Goal: Browse casually: Explore the website without a specific task or goal

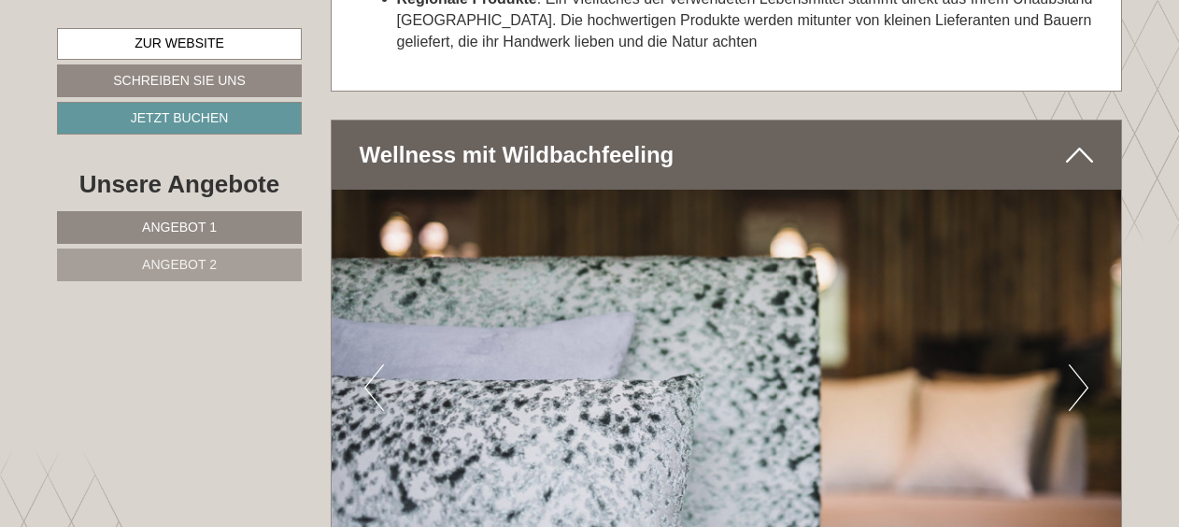
scroll to position [4766, 0]
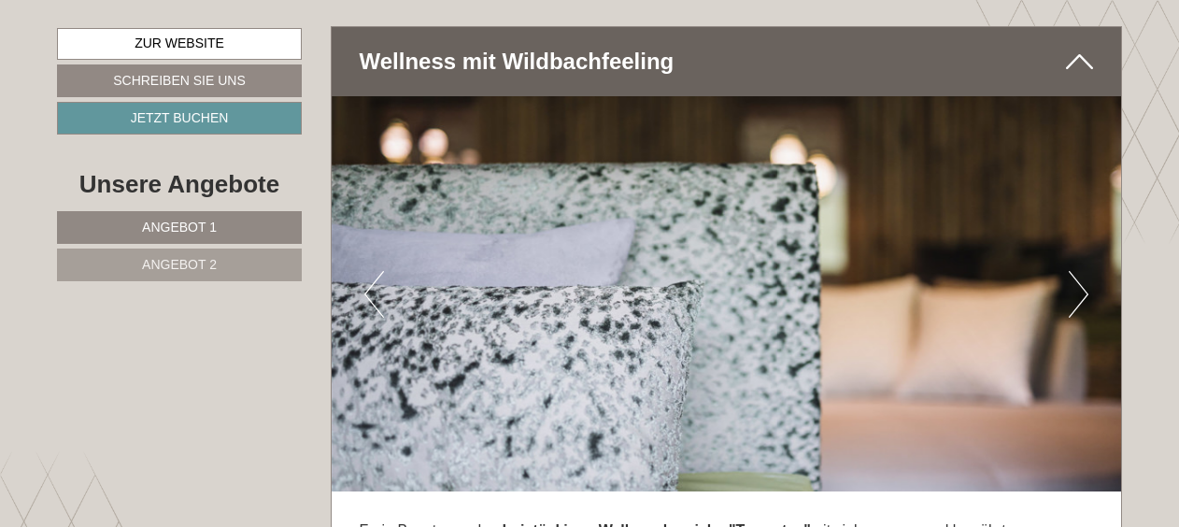
click at [1077, 271] on button "Next" at bounding box center [1079, 294] width 20 height 47
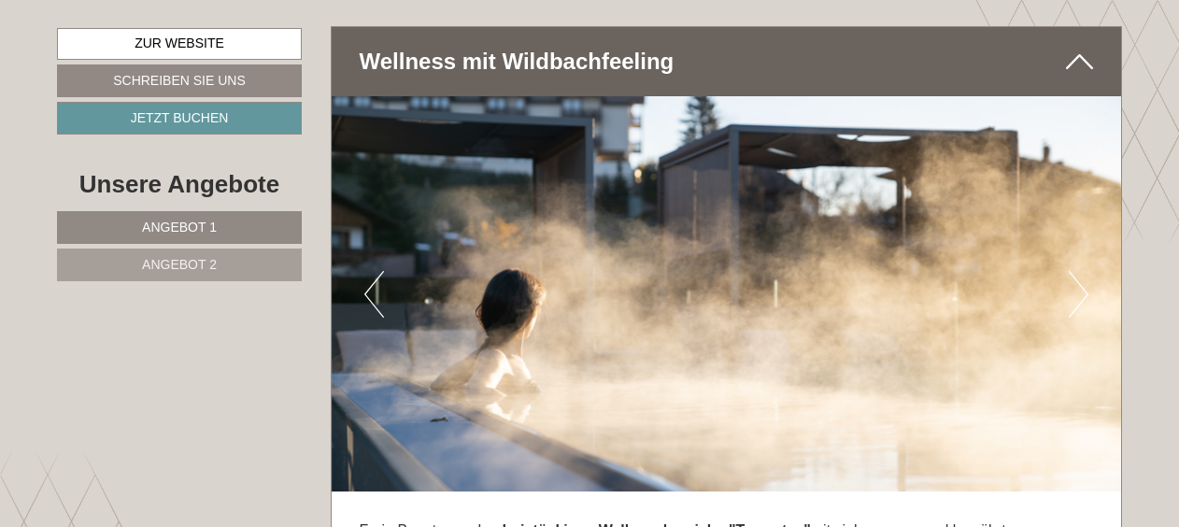
click at [1077, 271] on button "Next" at bounding box center [1079, 294] width 20 height 47
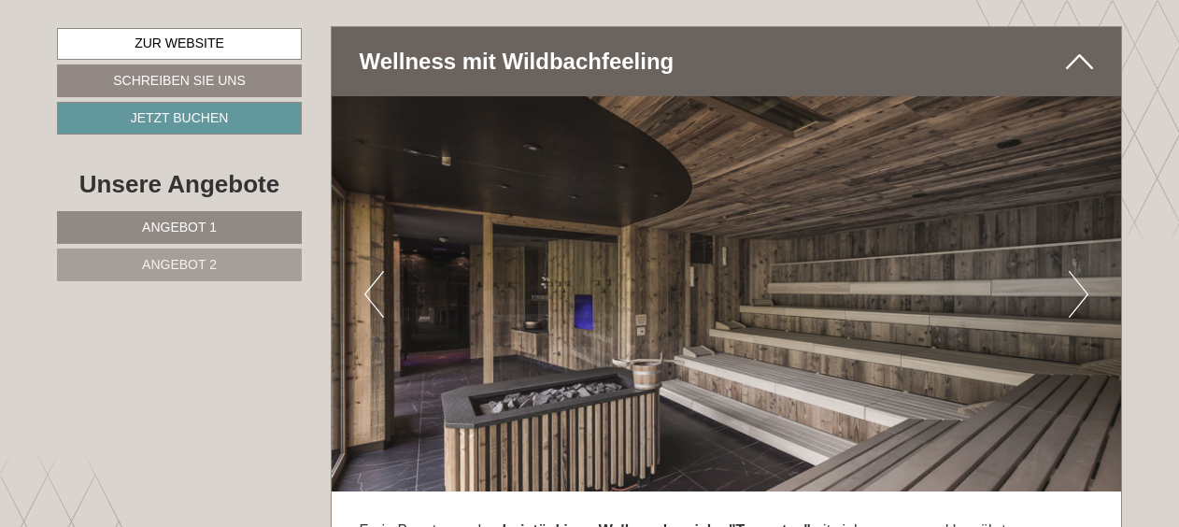
click at [1077, 271] on button "Next" at bounding box center [1079, 294] width 20 height 47
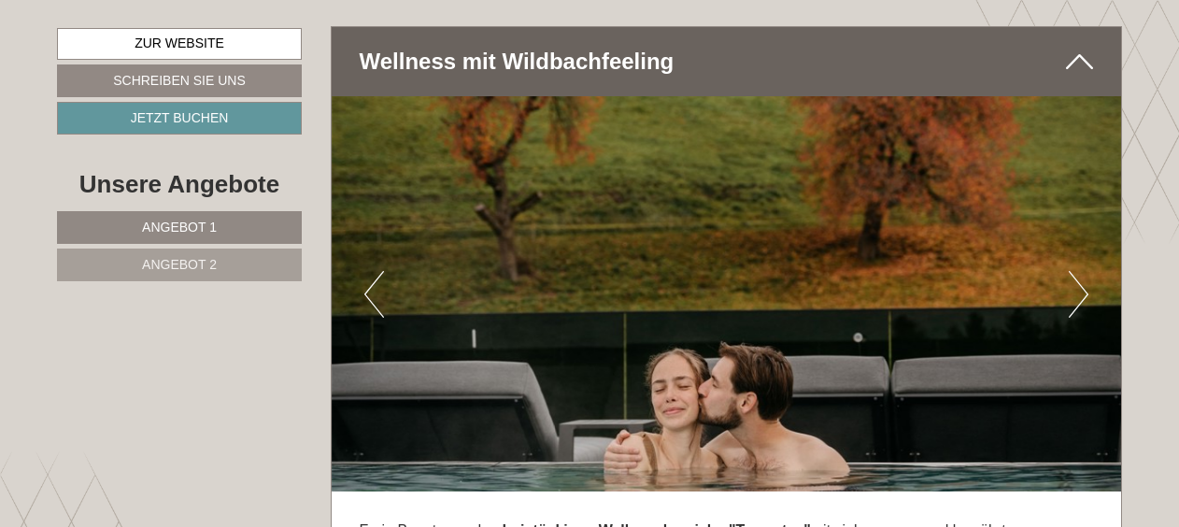
click at [1077, 271] on button "Next" at bounding box center [1079, 294] width 20 height 47
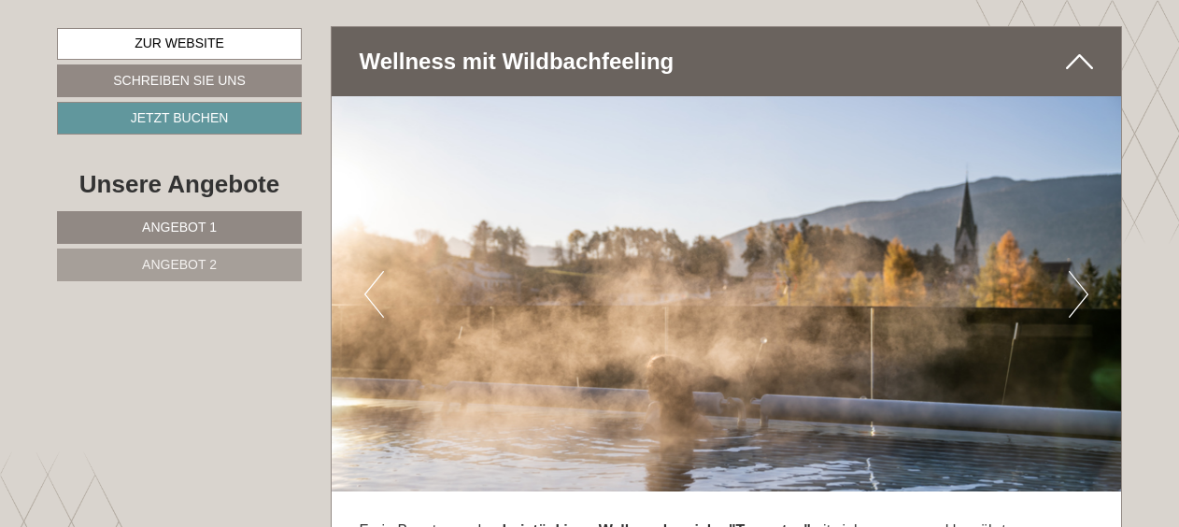
click at [1077, 271] on button "Next" at bounding box center [1079, 294] width 20 height 47
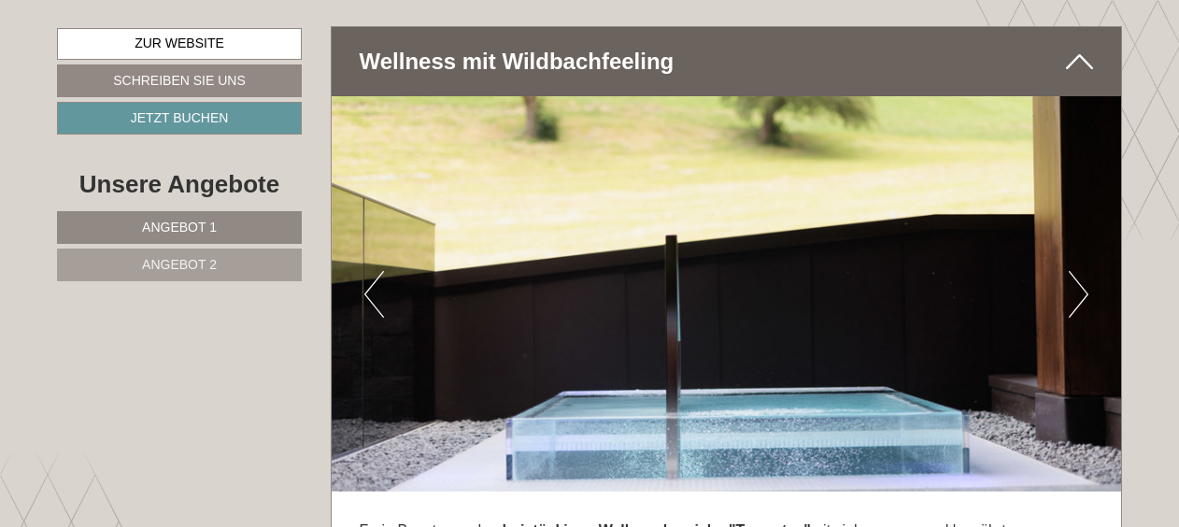
click at [1077, 271] on button "Next" at bounding box center [1079, 294] width 20 height 47
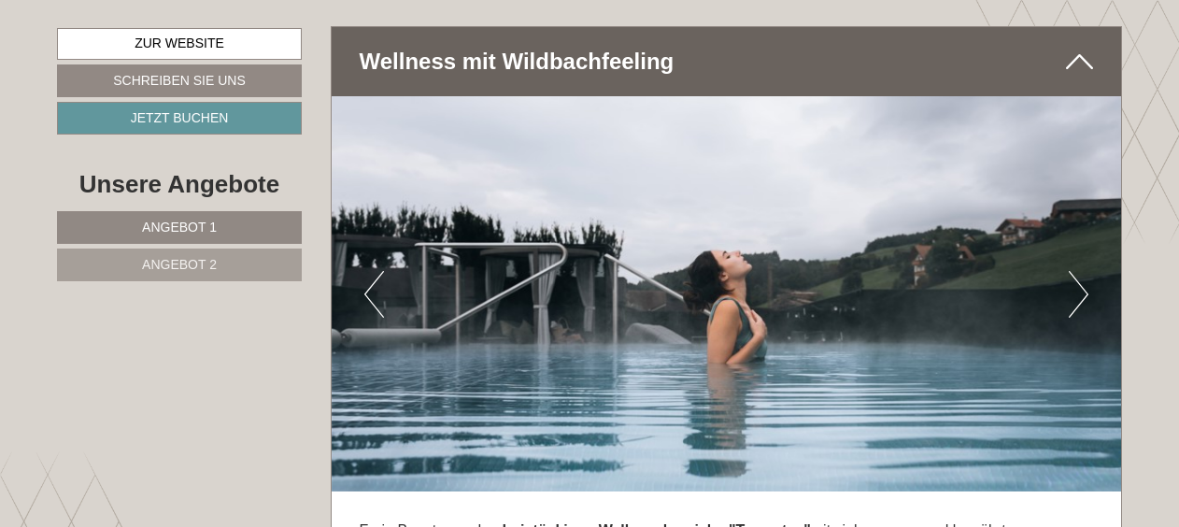
click at [1077, 271] on button "Next" at bounding box center [1079, 294] width 20 height 47
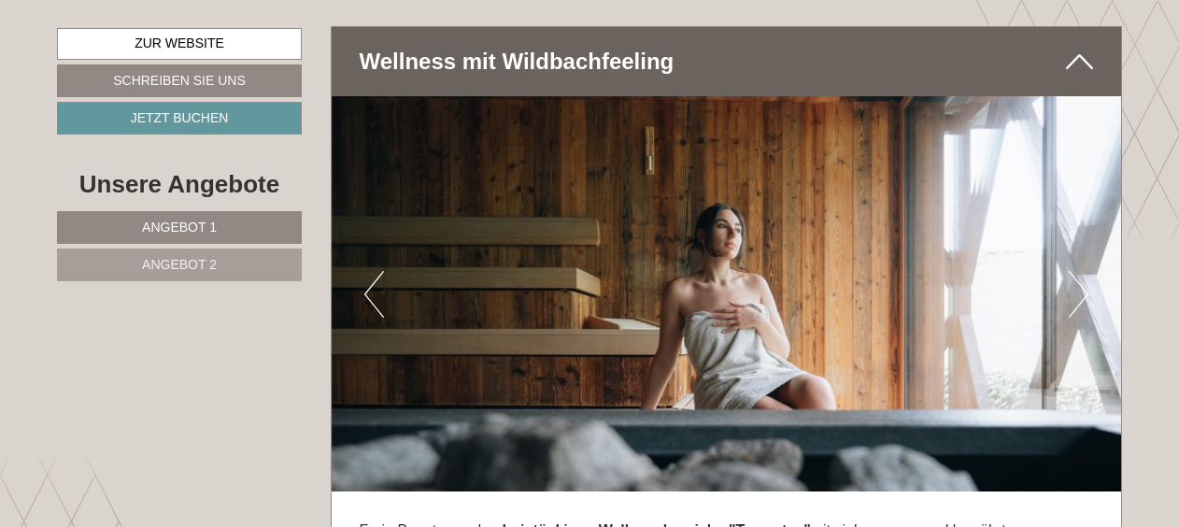
click at [1077, 271] on button "Next" at bounding box center [1079, 294] width 20 height 47
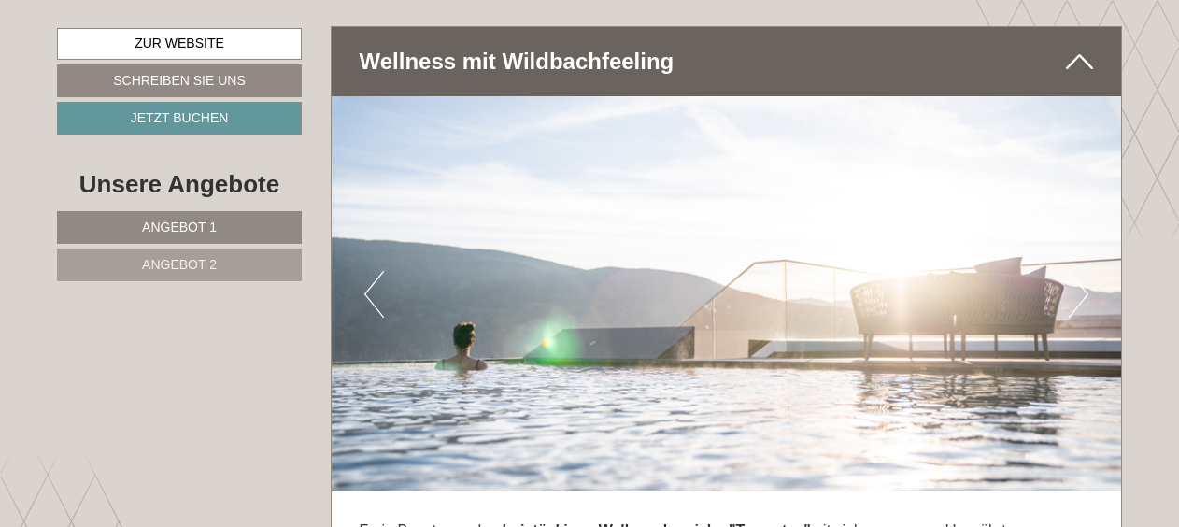
click at [1077, 271] on button "Next" at bounding box center [1079, 294] width 20 height 47
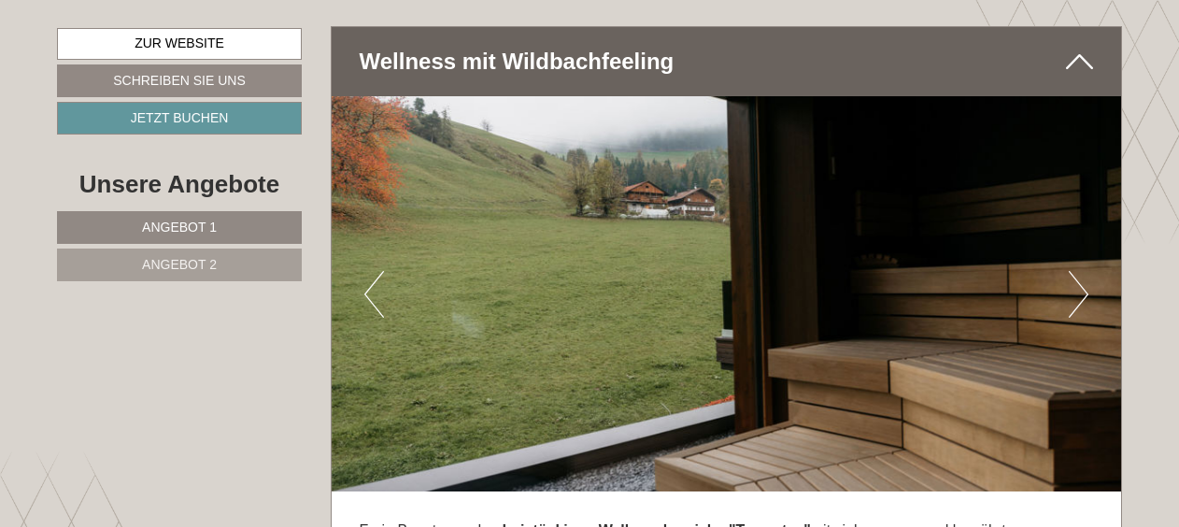
click at [1077, 271] on button "Next" at bounding box center [1079, 294] width 20 height 47
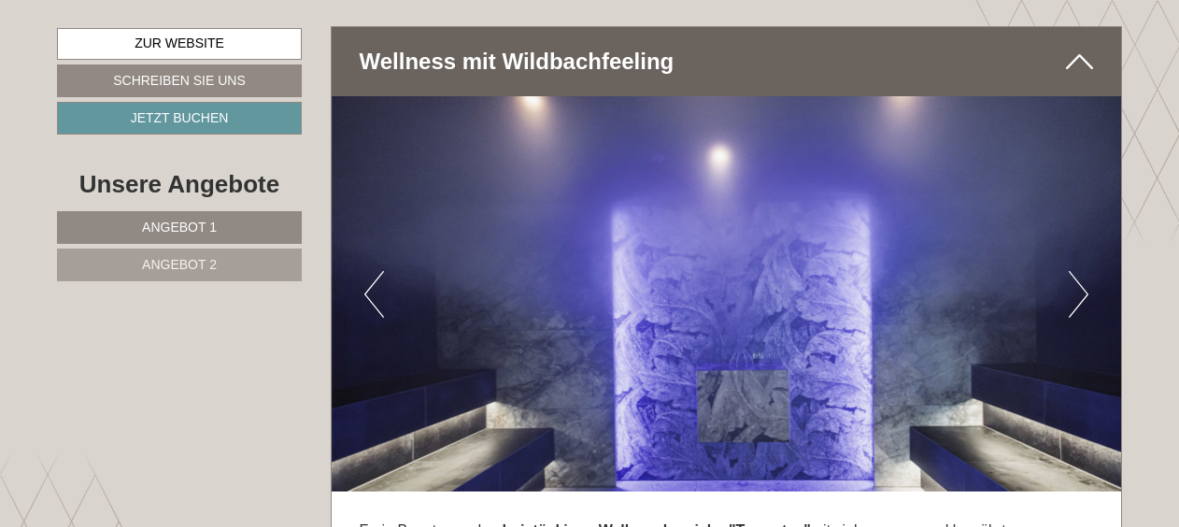
click at [1077, 271] on button "Next" at bounding box center [1079, 294] width 20 height 47
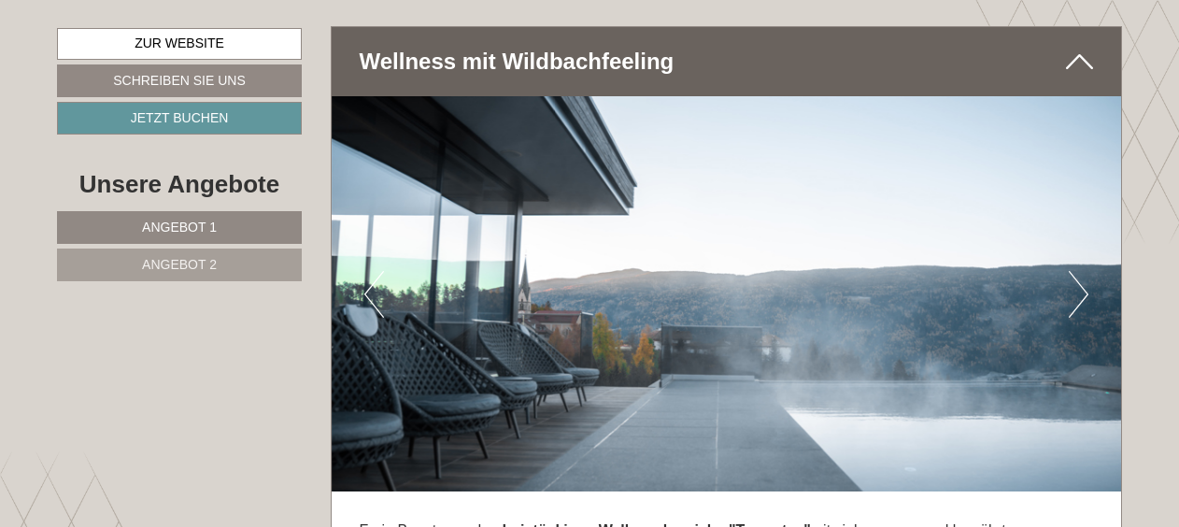
click at [1077, 271] on button "Next" at bounding box center [1079, 294] width 20 height 47
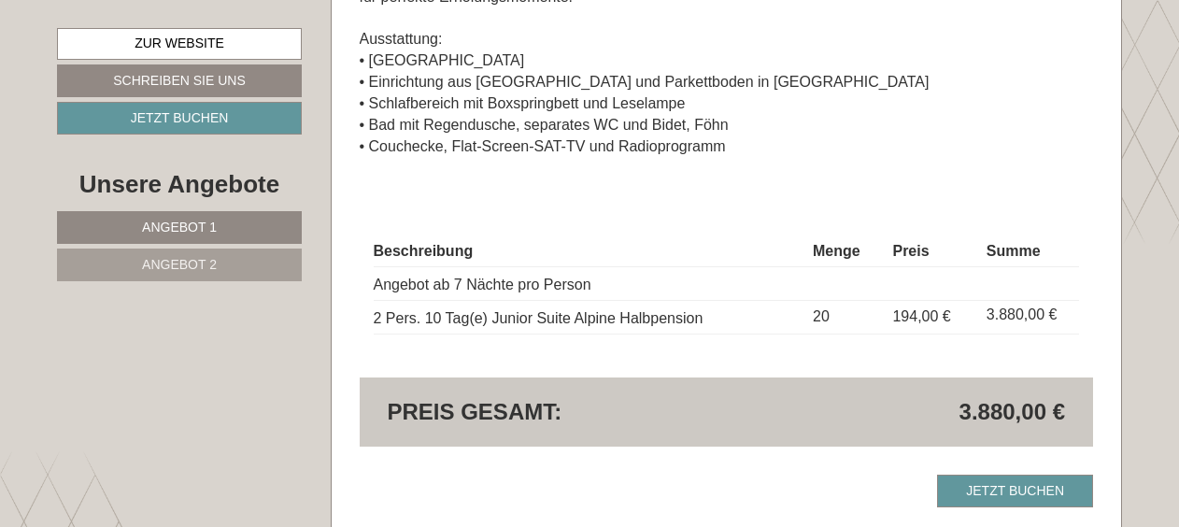
scroll to position [1682, 0]
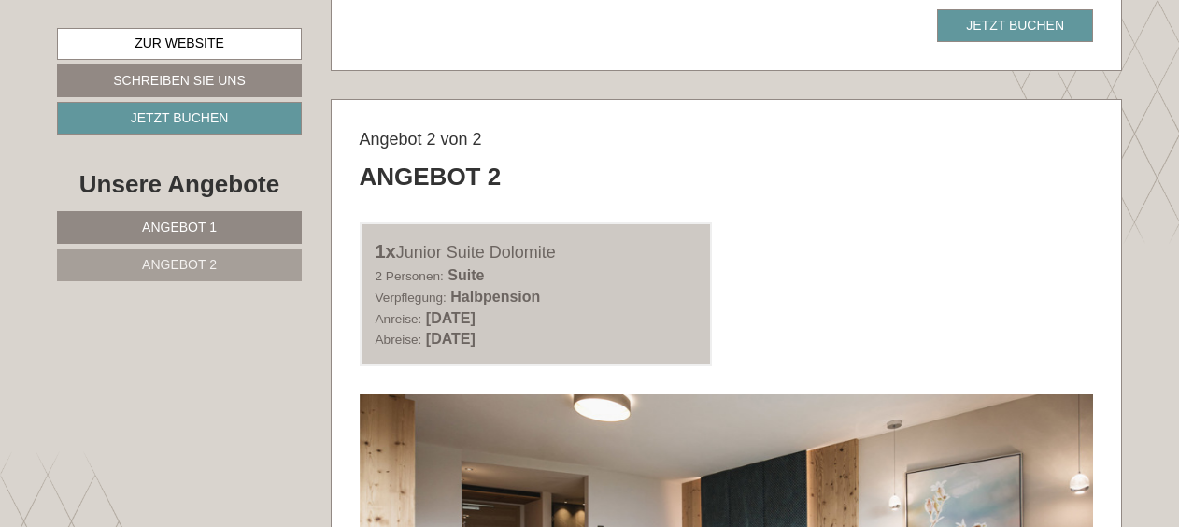
scroll to position [1963, 0]
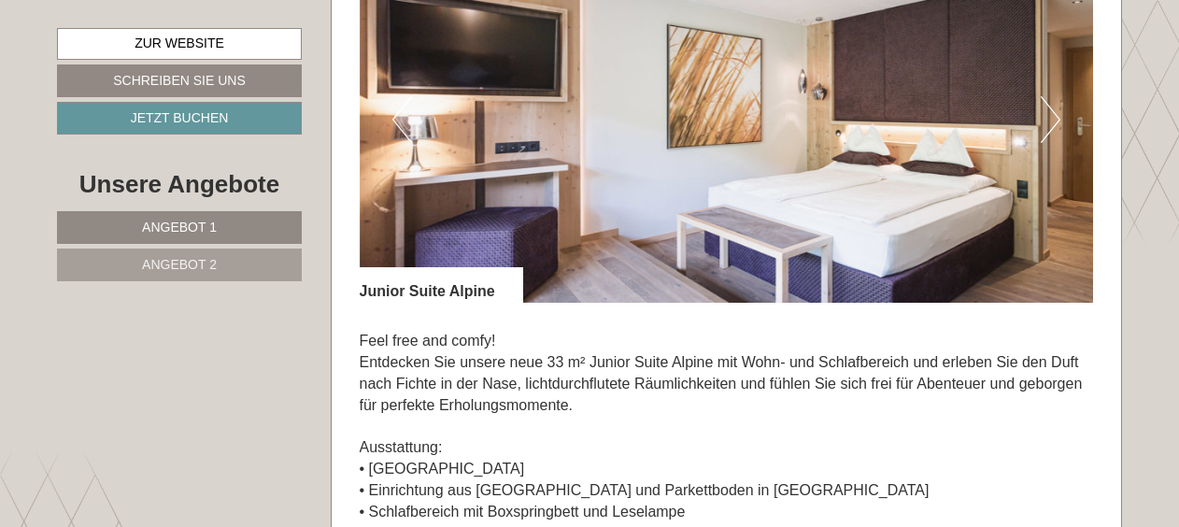
scroll to position [1215, 0]
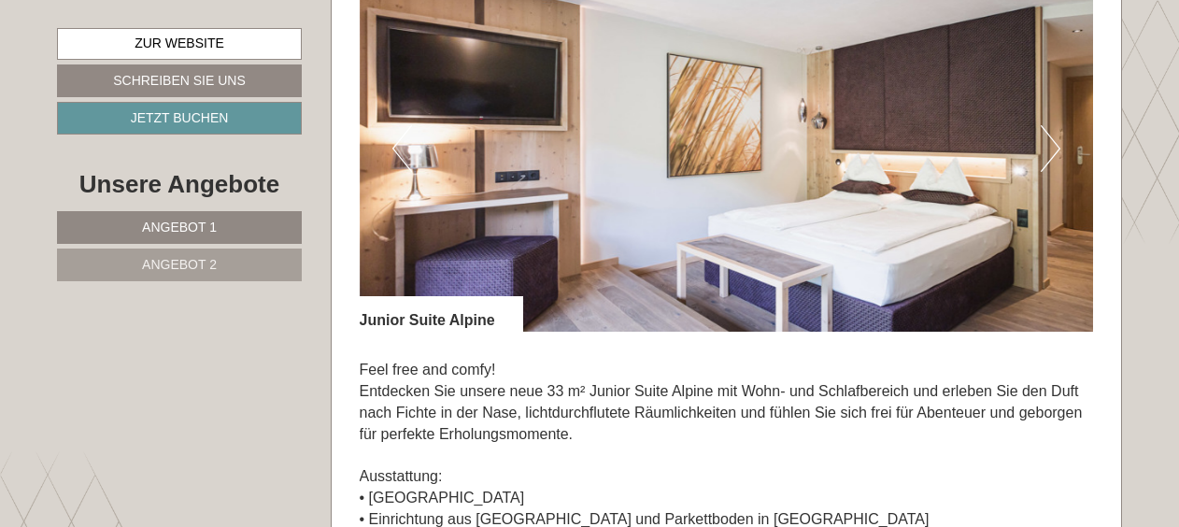
click at [1057, 149] on button "Next" at bounding box center [1051, 148] width 20 height 47
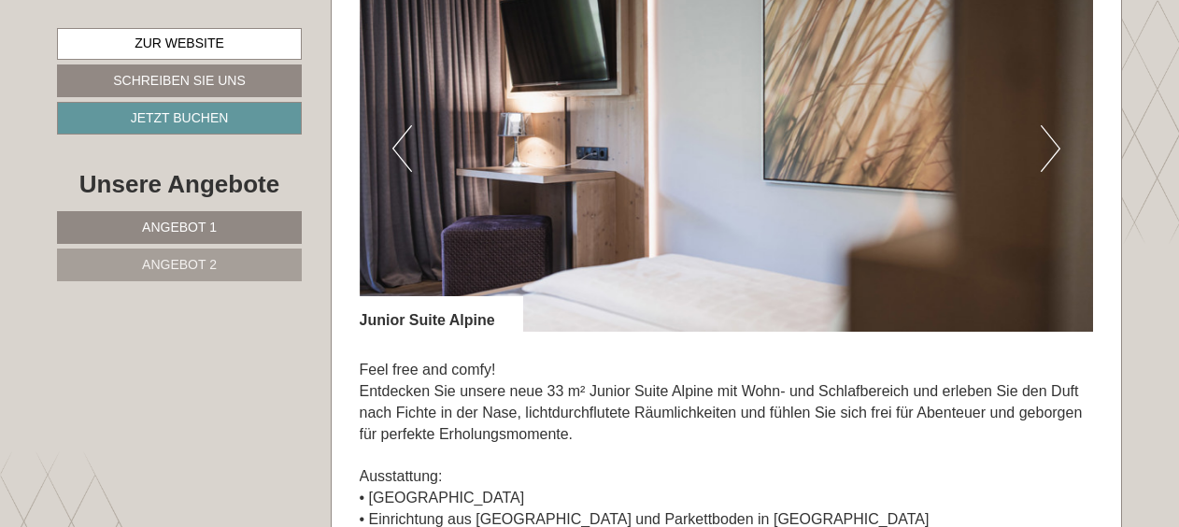
click at [1057, 149] on button "Next" at bounding box center [1051, 148] width 20 height 47
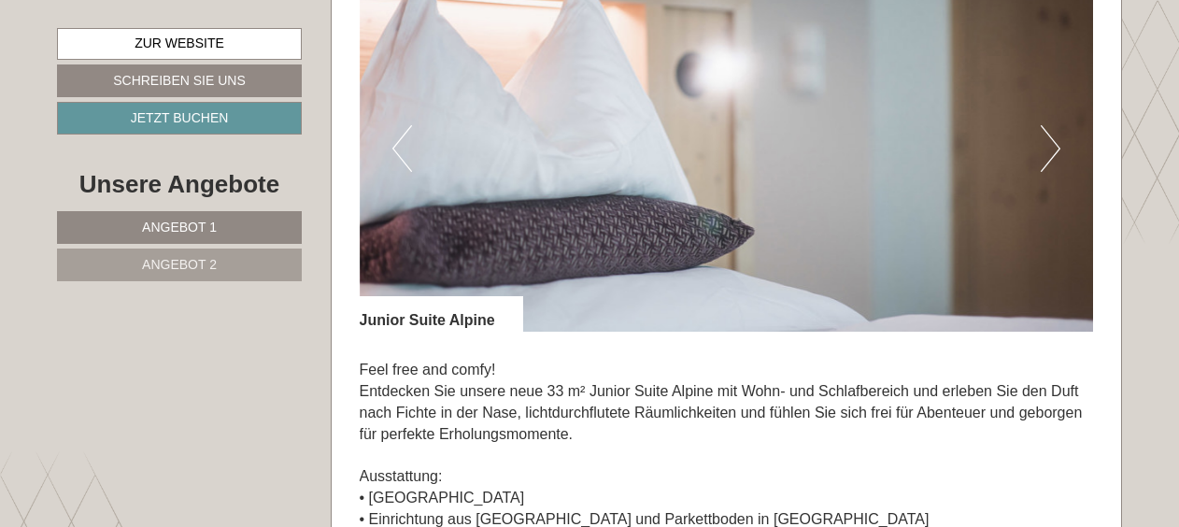
click at [1057, 149] on button "Next" at bounding box center [1051, 148] width 20 height 47
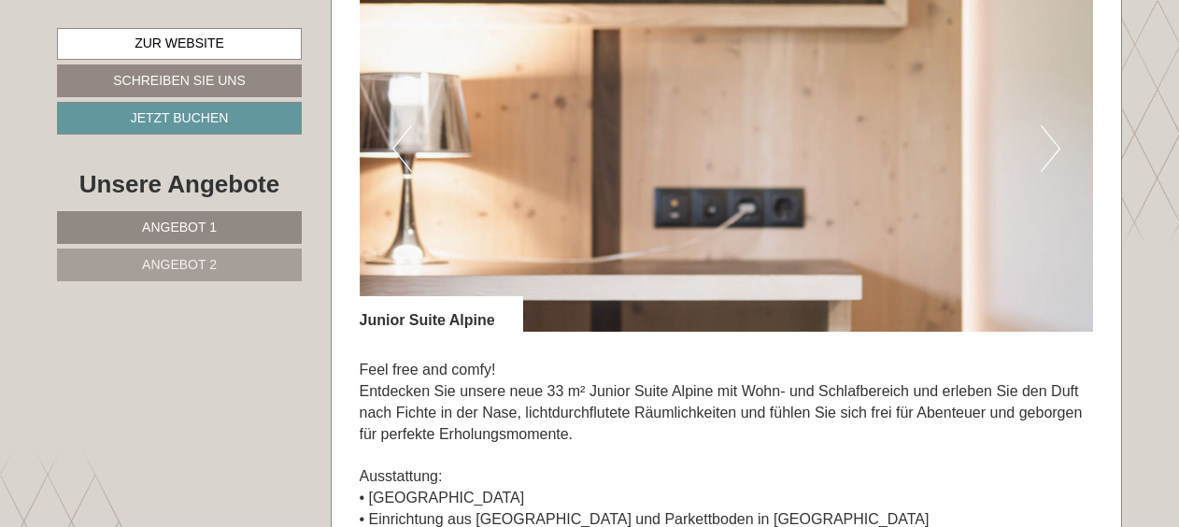
click at [1057, 149] on button "Next" at bounding box center [1051, 148] width 20 height 47
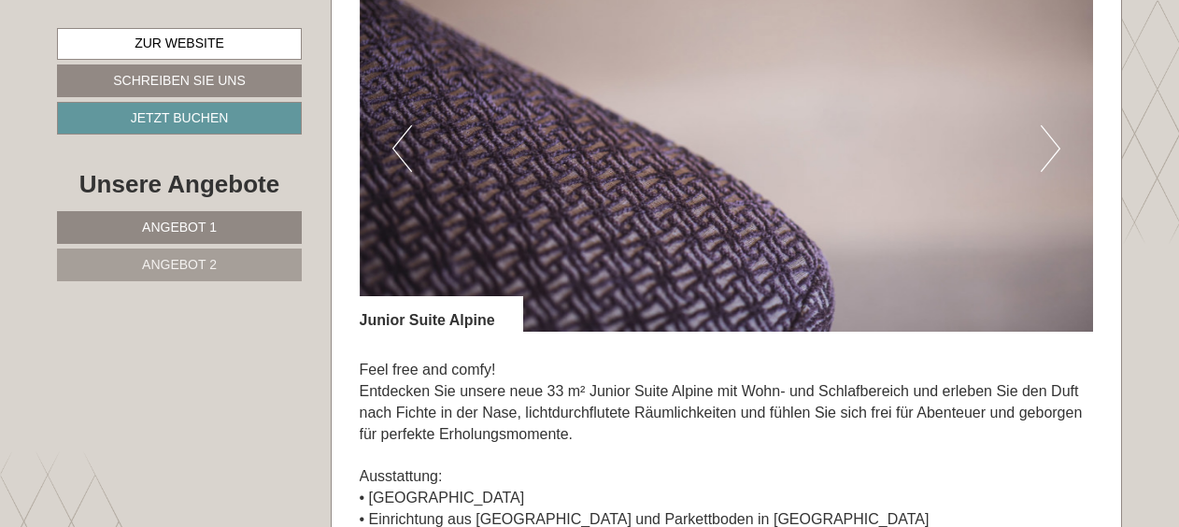
click at [1057, 149] on button "Next" at bounding box center [1051, 148] width 20 height 47
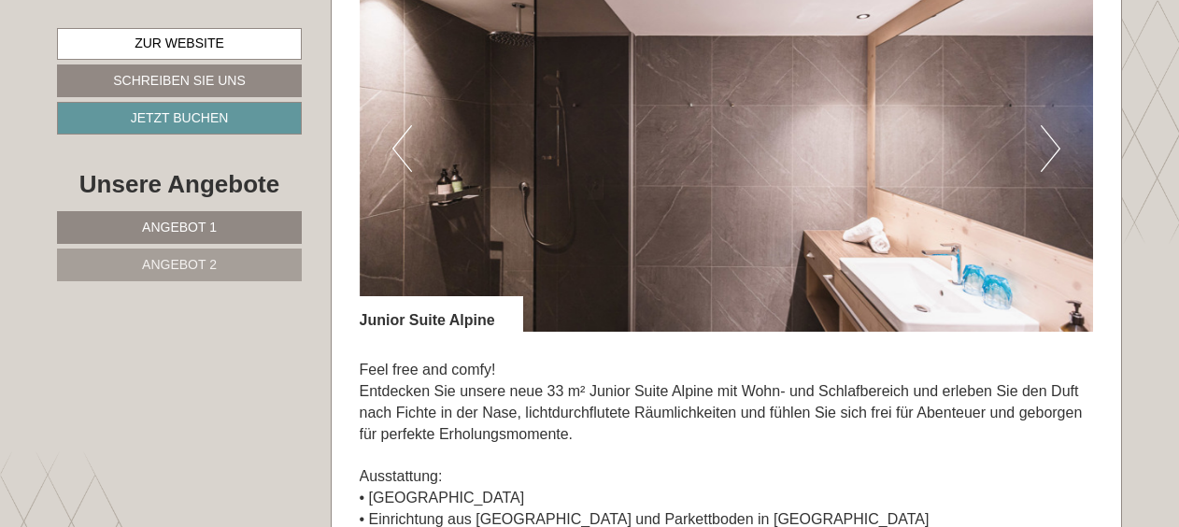
click at [1057, 149] on button "Next" at bounding box center [1051, 148] width 20 height 47
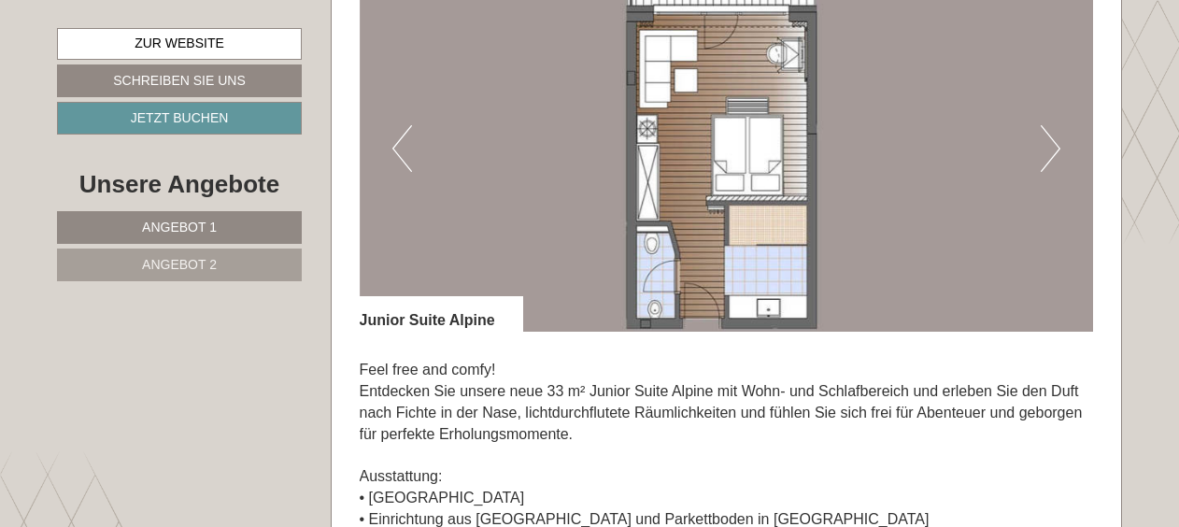
click at [1057, 149] on button "Next" at bounding box center [1051, 148] width 20 height 47
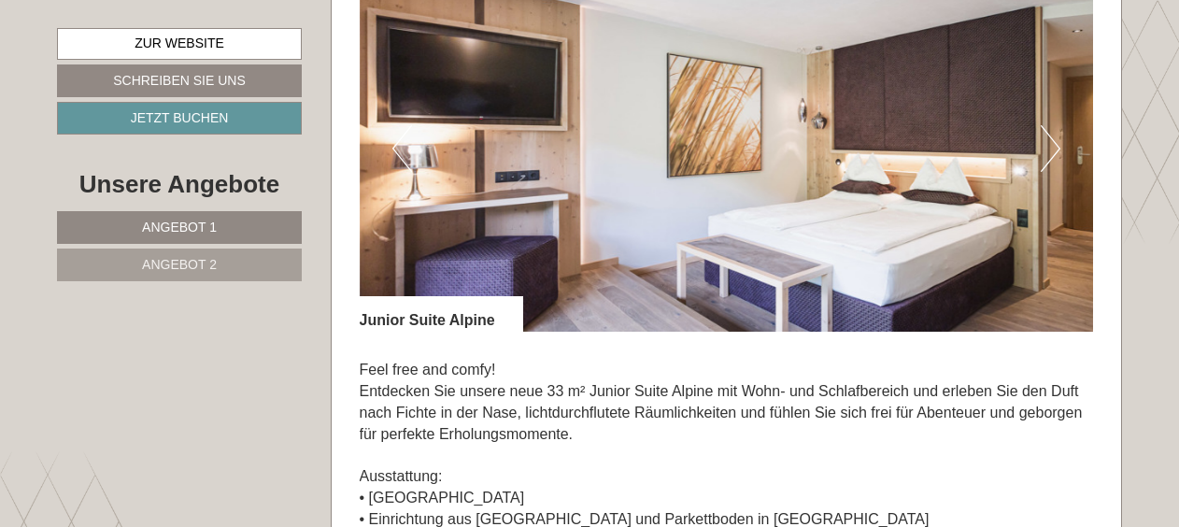
click at [1057, 149] on button "Next" at bounding box center [1051, 148] width 20 height 47
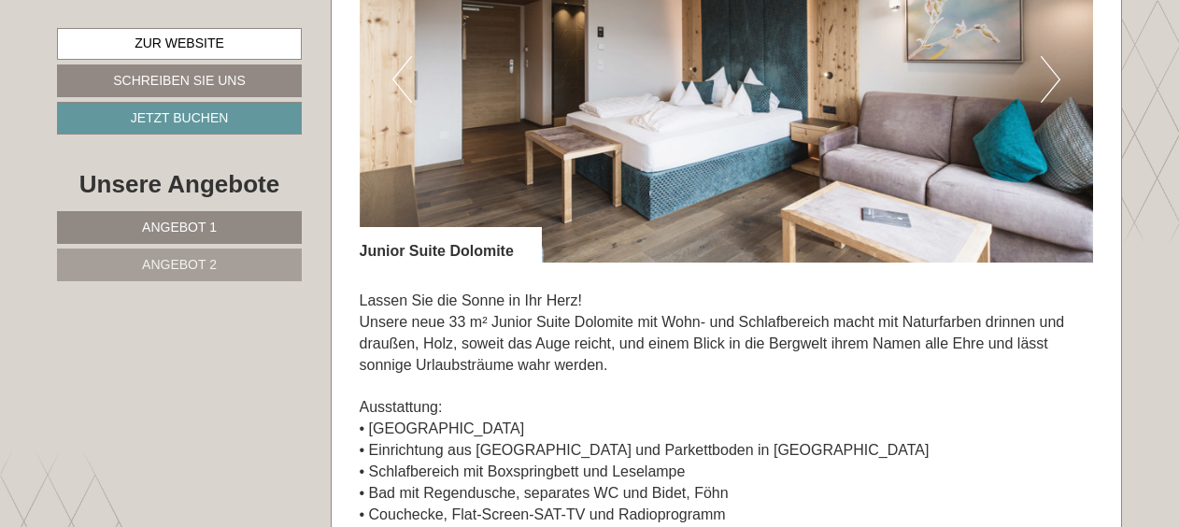
scroll to position [2617, 0]
